Goal: Task Accomplishment & Management: Manage account settings

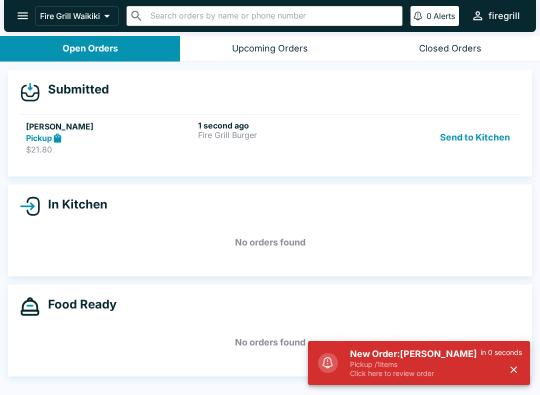
click at [402, 360] on p "Pickup / 1 items" at bounding box center [415, 364] width 130 height 9
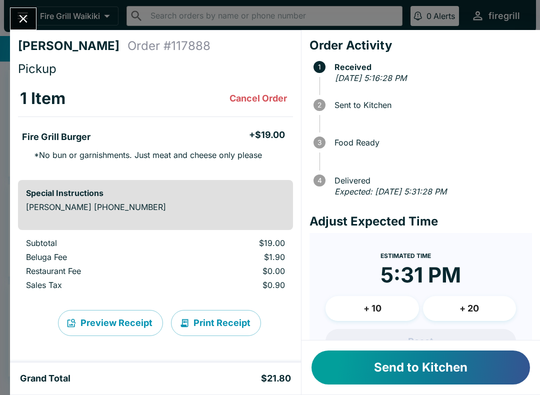
click at [455, 366] on button "Send to Kitchen" at bounding box center [420, 367] width 218 height 34
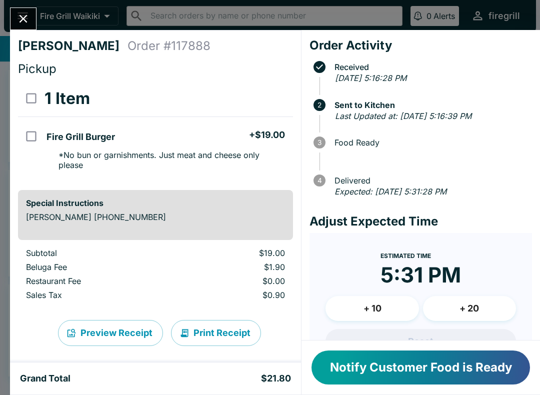
click at [428, 368] on button "Notify Customer Food is Ready" at bounding box center [420, 367] width 218 height 34
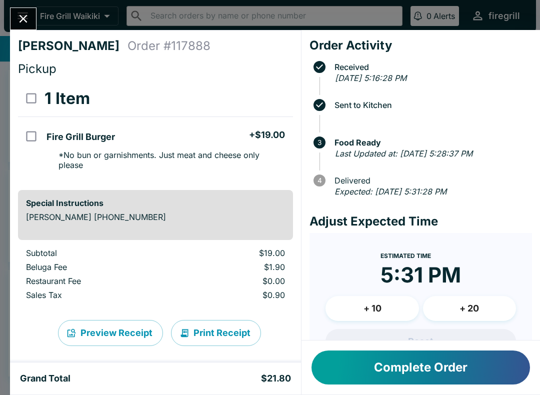
click at [420, 368] on button "Complete Order" at bounding box center [420, 367] width 218 height 34
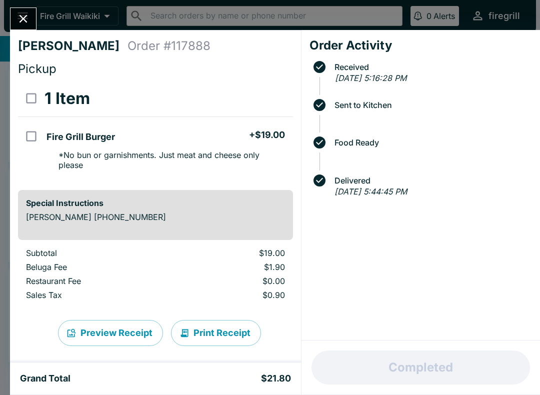
click at [19, 28] on button "Close" at bounding box center [22, 18] width 25 height 21
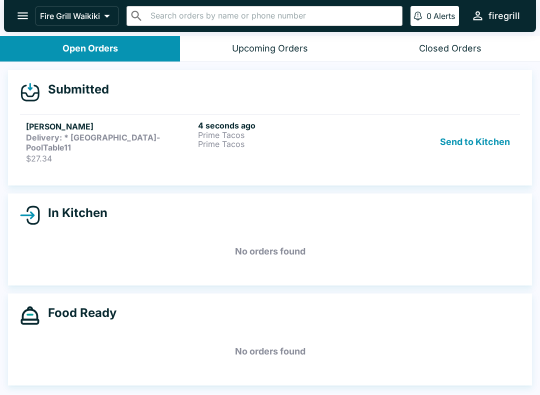
click at [90, 140] on strong "Delivery: * [GEOGRAPHIC_DATA]-PoolTable11" at bounding box center [93, 142] width 134 height 20
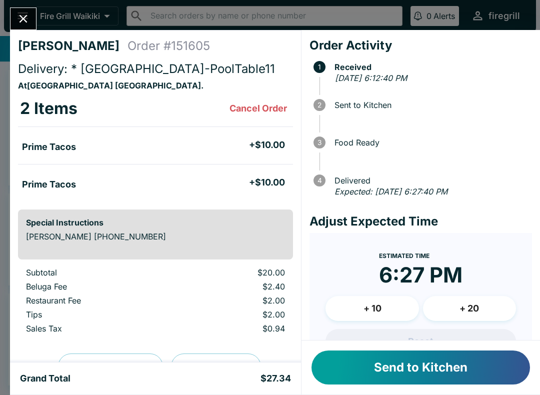
click at [442, 363] on button "Send to Kitchen" at bounding box center [420, 367] width 218 height 34
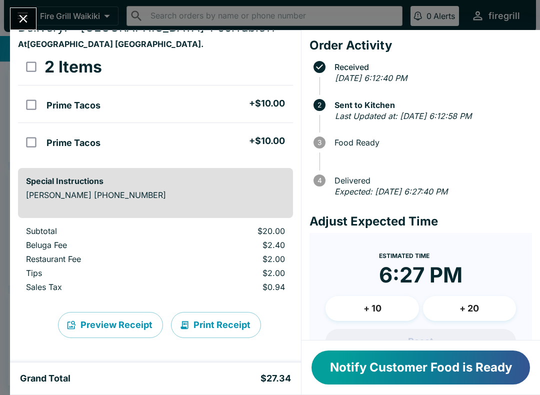
scroll to position [41, 0]
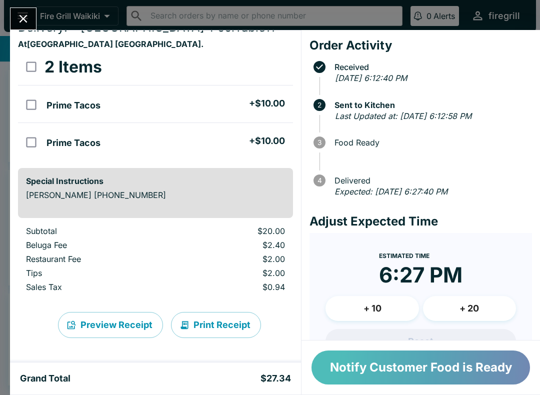
click at [374, 360] on button "Notify Customer Food is Ready" at bounding box center [420, 367] width 218 height 34
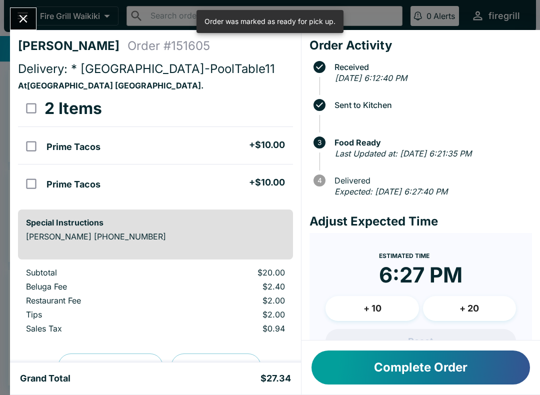
scroll to position [0, 0]
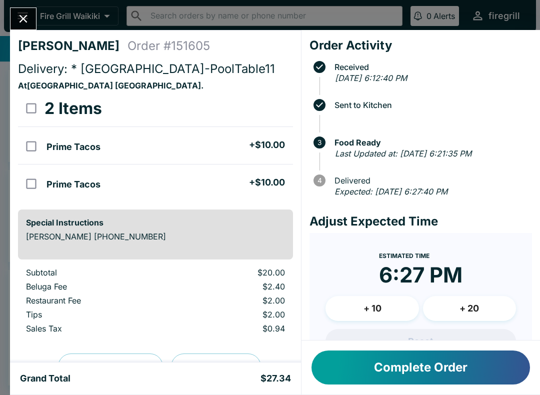
click at [20, 6] on div "[PERSON_NAME] Order # 151605 Delivery: * [GEOGRAPHIC_DATA]-PoolTable11 At [GEOG…" at bounding box center [270, 197] width 540 height 395
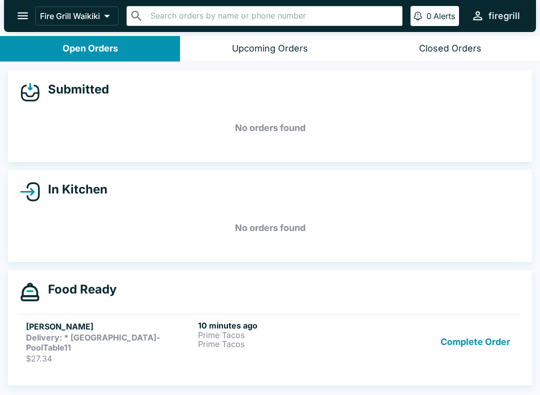
click at [461, 343] on button "Complete Order" at bounding box center [474, 341] width 77 height 43
